Goal: Transaction & Acquisition: Register for event/course

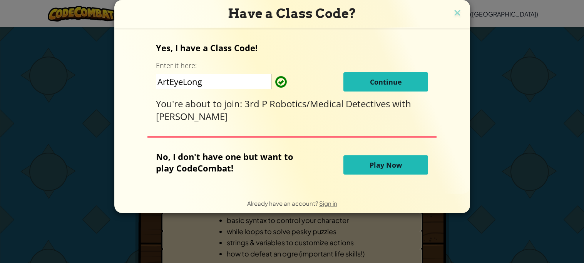
click at [390, 83] on span "Continue" at bounding box center [386, 81] width 32 height 9
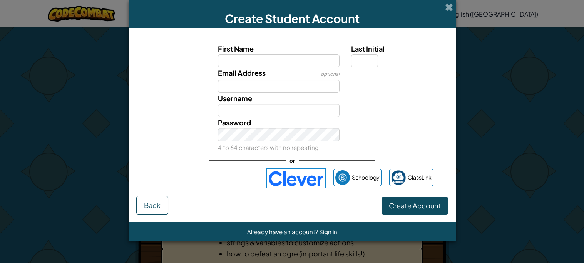
click at [303, 177] on img at bounding box center [295, 179] width 59 height 20
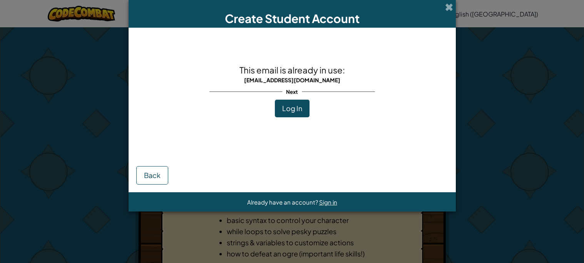
click at [474, 65] on div "Create Student Account This email is already in use: [EMAIL_ADDRESS][DOMAIN_NAM…" at bounding box center [292, 131] width 584 height 263
click at [292, 107] on span "Log In" at bounding box center [292, 108] width 20 height 9
